Goal: Information Seeking & Learning: Learn about a topic

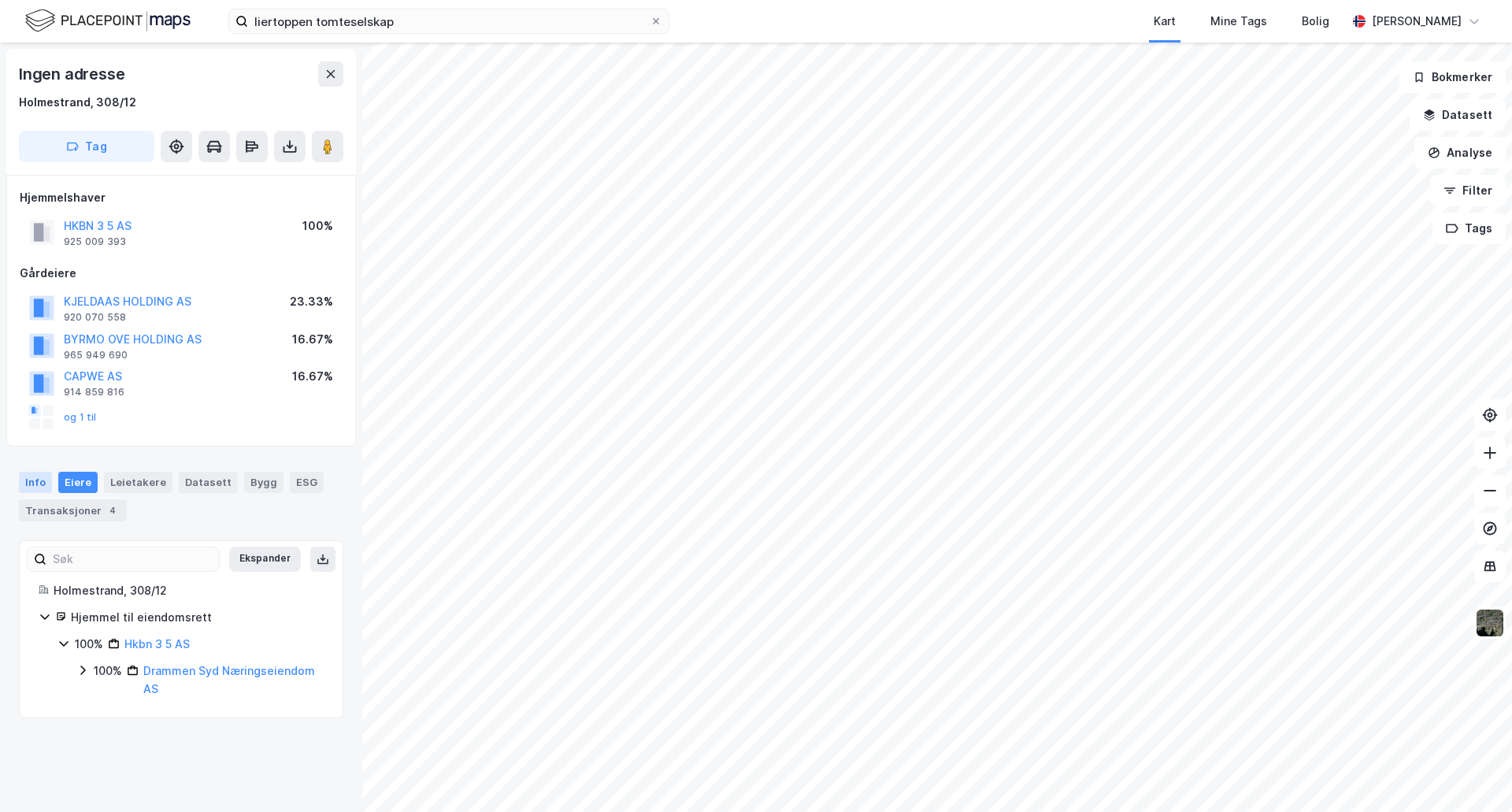
click at [43, 483] on div "Info" at bounding box center [35, 482] width 33 height 21
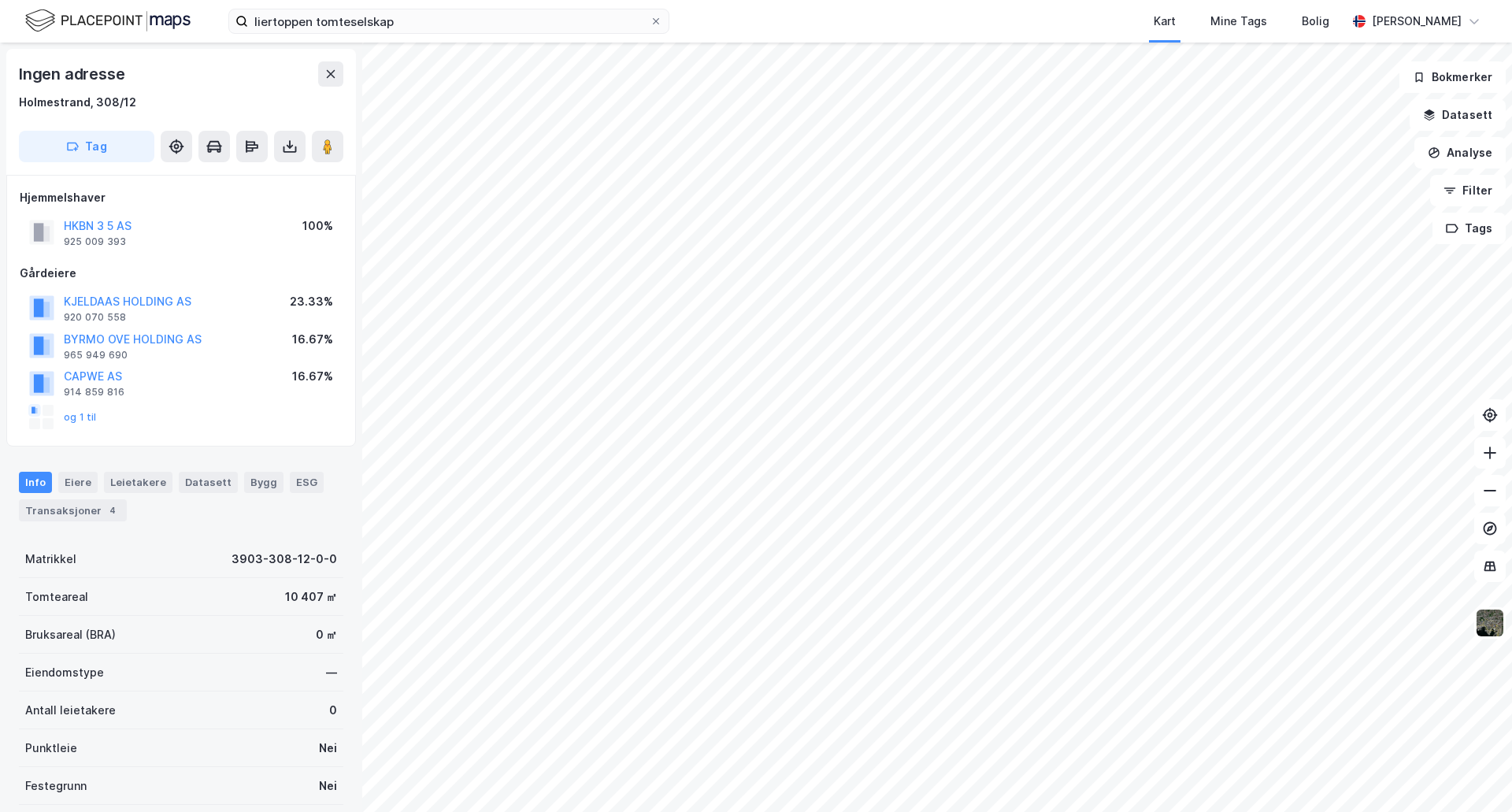
click at [43, 483] on div "Info" at bounding box center [35, 482] width 33 height 21
